Goal: Task Accomplishment & Management: Manage account settings

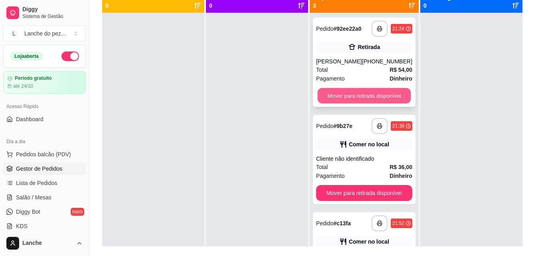
click at [364, 97] on button "Mover para retirada disponível" at bounding box center [363, 96] width 93 height 16
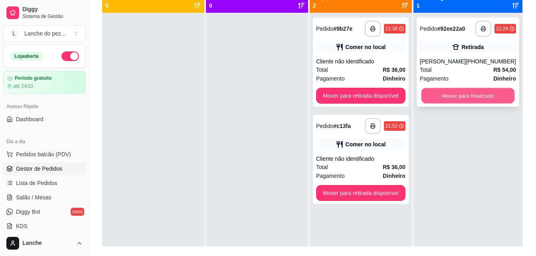
click at [450, 92] on button "Mover para finalizado" at bounding box center [467, 96] width 93 height 16
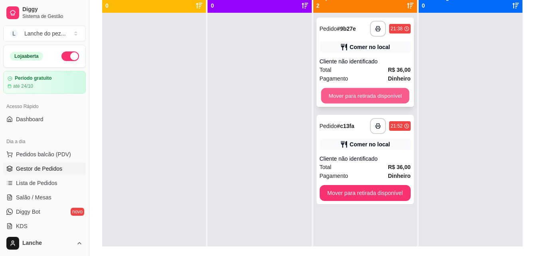
click at [396, 95] on button "Mover para retirada disponível" at bounding box center [365, 96] width 88 height 16
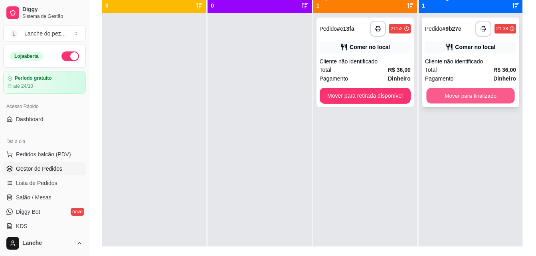
click at [466, 94] on button "Mover para finalizado" at bounding box center [470, 96] width 88 height 16
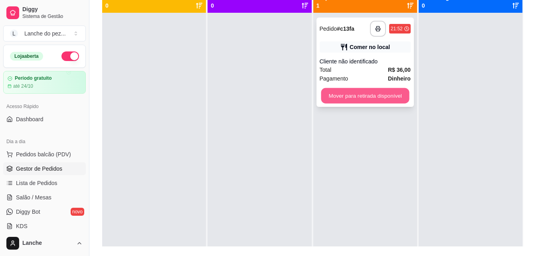
click at [383, 102] on button "Mover para retirada disponível" at bounding box center [365, 96] width 88 height 16
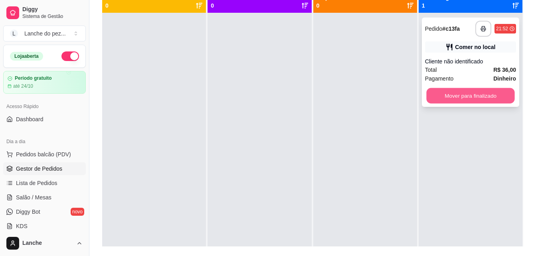
click at [456, 90] on button "Mover para finalizado" at bounding box center [470, 96] width 88 height 16
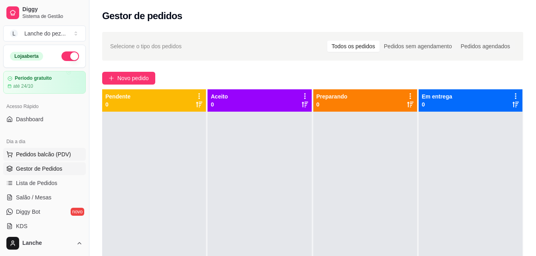
click at [52, 154] on span "Pedidos balcão (PDV)" at bounding box center [43, 154] width 55 height 8
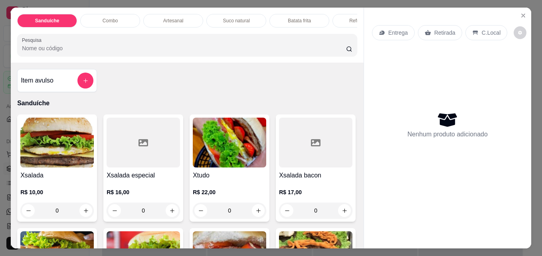
click at [78, 222] on div "Xsalada R$ 10,00 0" at bounding box center [57, 167] width 80 height 107
click at [83, 213] on icon "increase-product-quantity" at bounding box center [86, 211] width 6 height 6
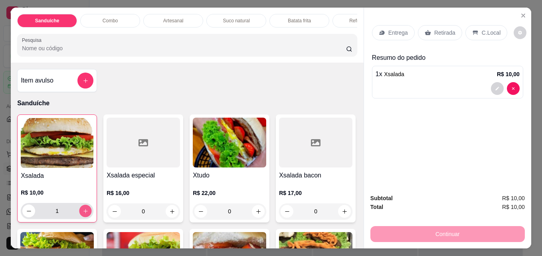
click at [83, 213] on icon "increase-product-quantity" at bounding box center [86, 211] width 6 height 6
type input "2"
click at [491, 30] on p "C.Local" at bounding box center [490, 33] width 19 height 8
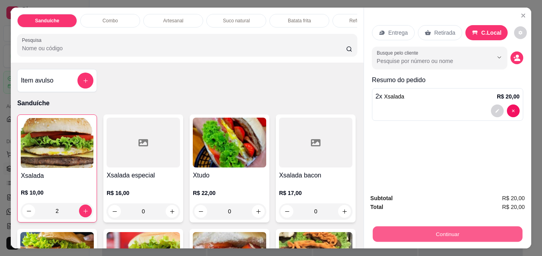
click at [445, 227] on button "Continuar" at bounding box center [448, 234] width 150 height 16
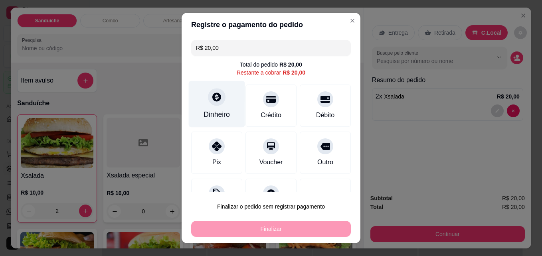
click at [203, 112] on div "Dinheiro" at bounding box center [216, 114] width 26 height 10
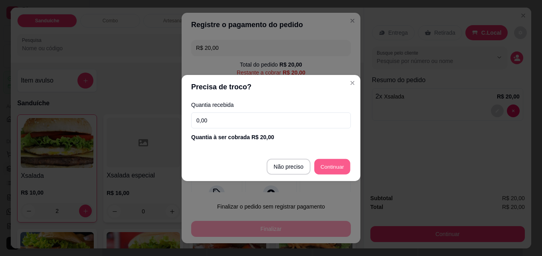
type input "R$ 0,00"
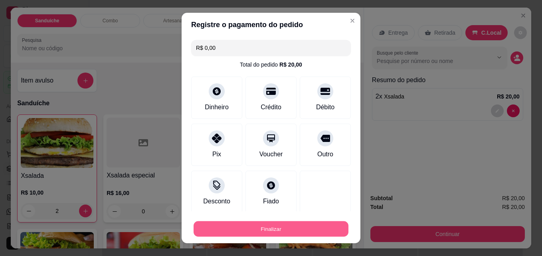
click at [287, 223] on button "Finalizar" at bounding box center [270, 229] width 155 height 16
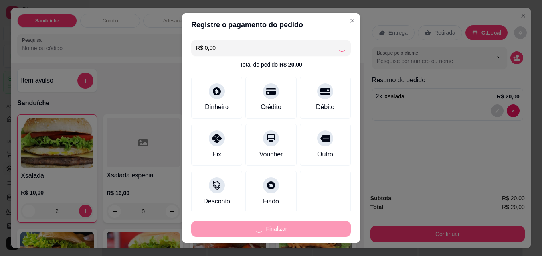
type input "0"
type input "-R$ 20,00"
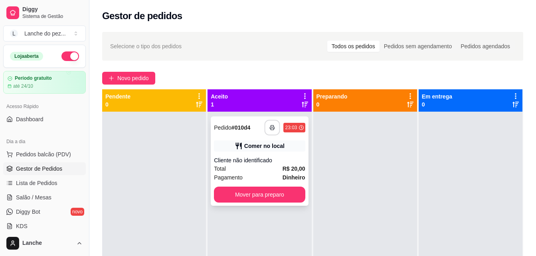
click at [270, 127] on icon "button" at bounding box center [272, 128] width 4 height 2
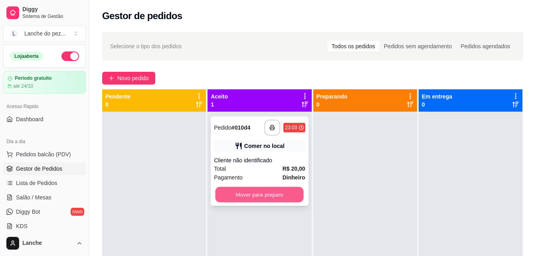
click at [275, 196] on button "Mover para preparo" at bounding box center [259, 195] width 88 height 16
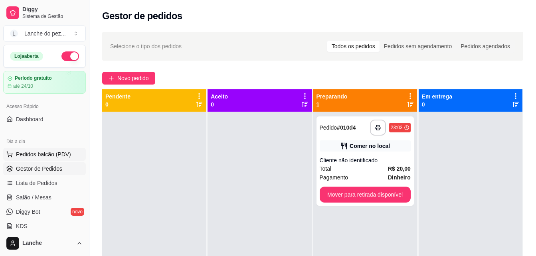
click at [44, 154] on span "Pedidos balcão (PDV)" at bounding box center [43, 154] width 55 height 8
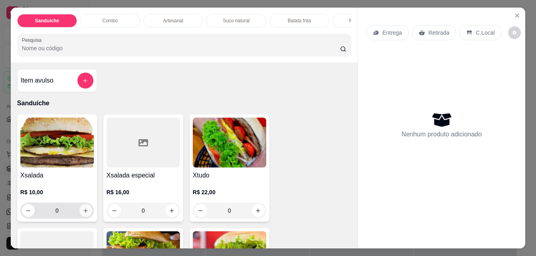
click at [83, 211] on icon "increase-product-quantity" at bounding box center [86, 211] width 6 height 6
type input "1"
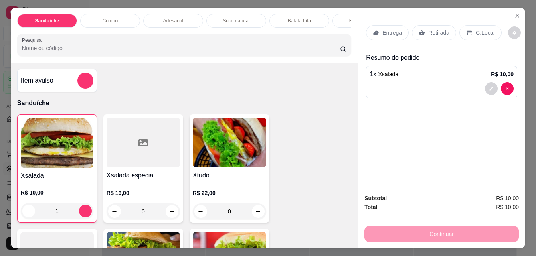
click at [483, 31] on p "C.Local" at bounding box center [484, 33] width 19 height 8
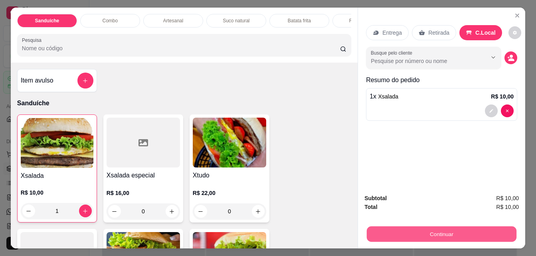
click at [457, 230] on button "Continuar" at bounding box center [442, 234] width 150 height 16
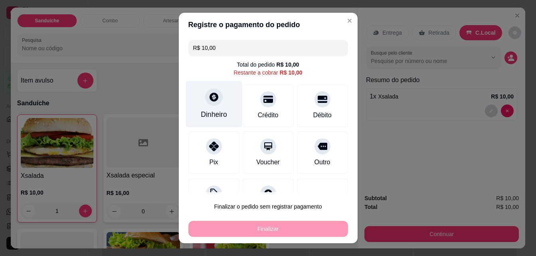
click at [208, 105] on div "Dinheiro" at bounding box center [213, 104] width 56 height 47
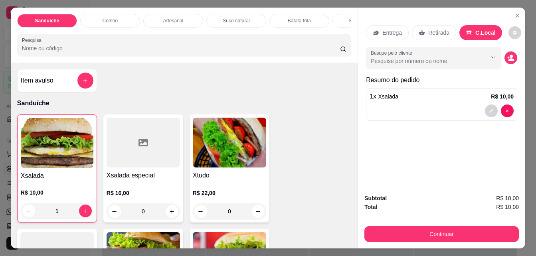
type input "1"
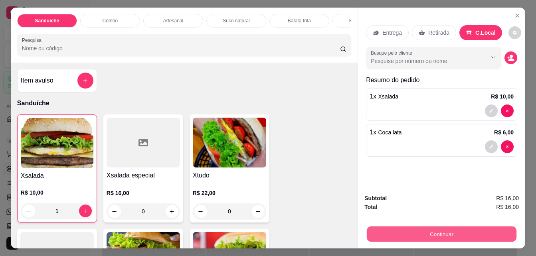
click at [424, 229] on button "Continuar" at bounding box center [442, 234] width 150 height 16
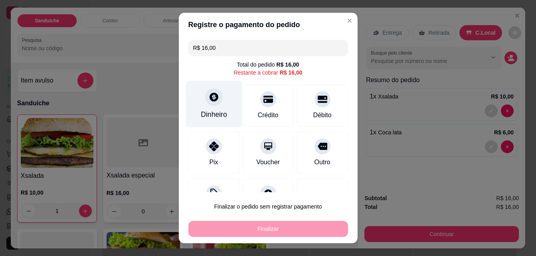
click at [214, 100] on icon at bounding box center [213, 97] width 9 height 9
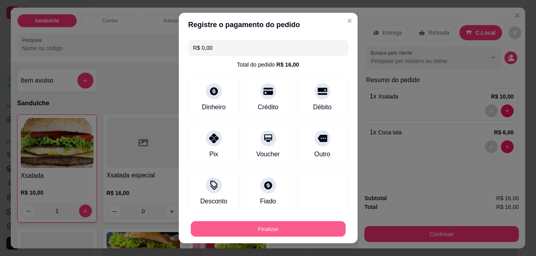
click at [290, 228] on button "Finalizar" at bounding box center [268, 229] width 155 height 16
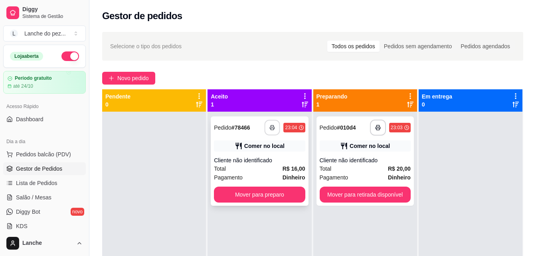
click at [270, 132] on button "button" at bounding box center [272, 128] width 16 height 16
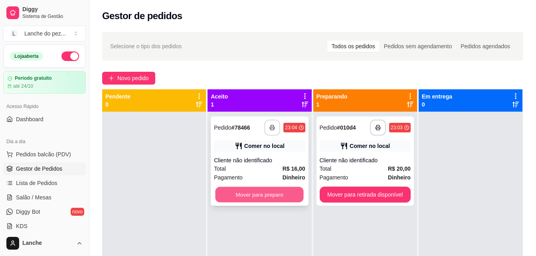
click at [264, 199] on button "Mover para preparo" at bounding box center [259, 195] width 88 height 16
